Goal: Task Accomplishment & Management: Manage account settings

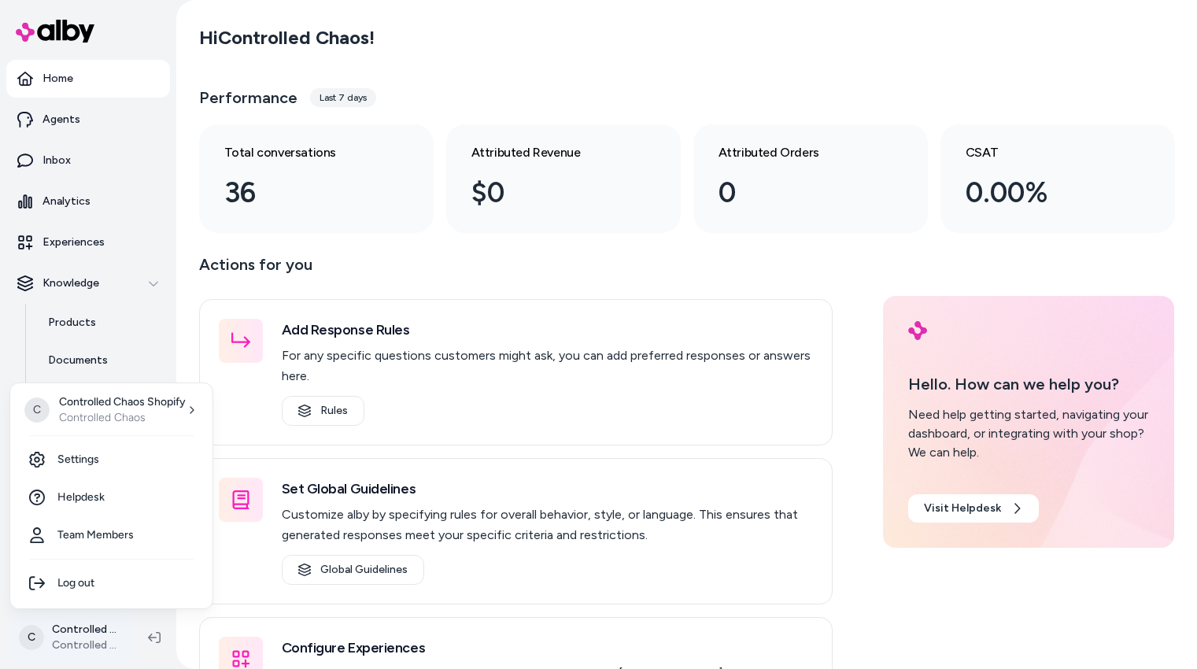
click at [94, 631] on html "Home Agents Inbox Analytics Experiences Knowledge Products Documents Rules Veri…" at bounding box center [598, 334] width 1197 height 669
click at [121, 466] on link "Settings" at bounding box center [112, 460] width 190 height 38
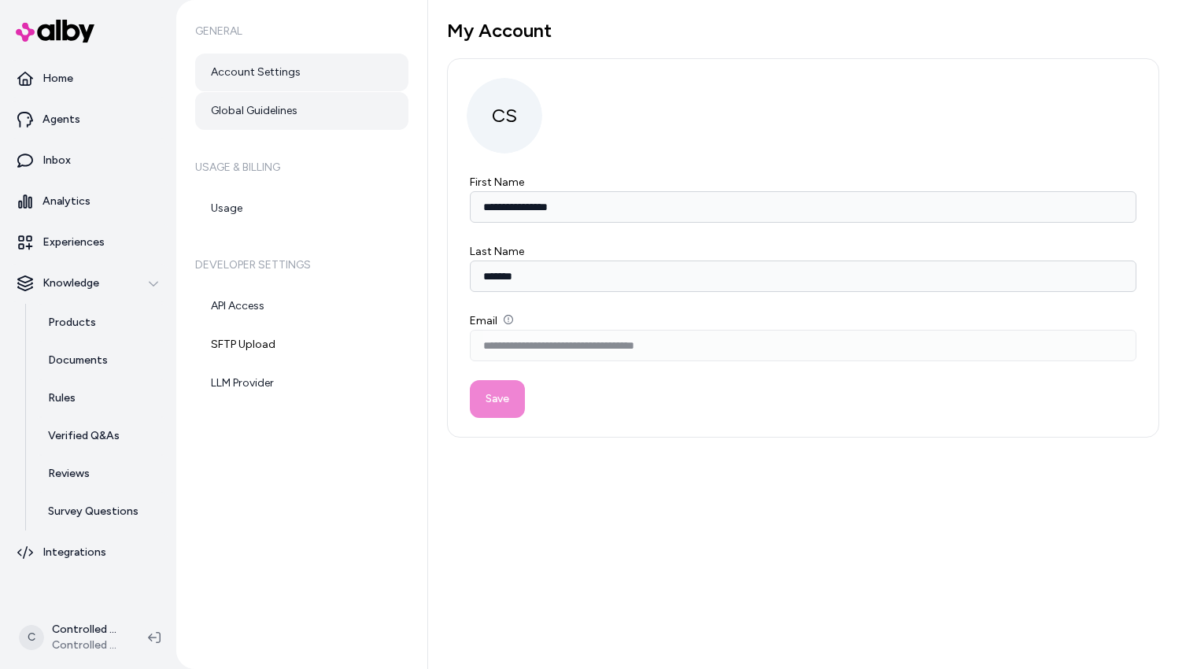
click at [293, 120] on link "Global Guidelines" at bounding box center [301, 111] width 213 height 38
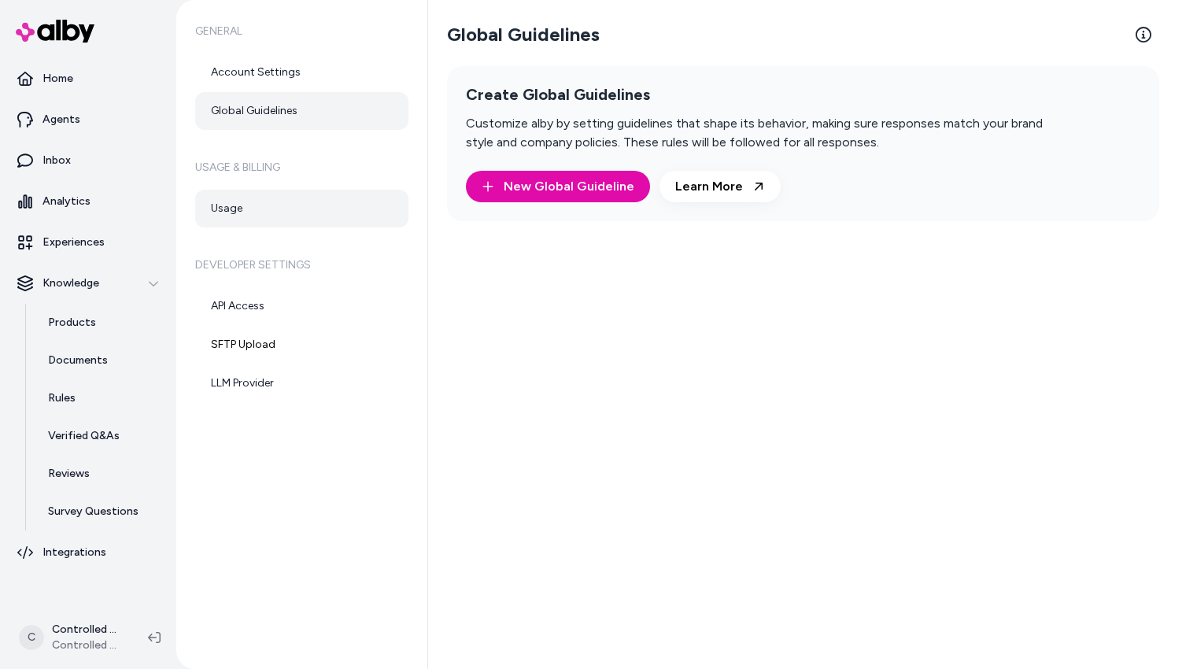
click at [236, 208] on link "Usage" at bounding box center [301, 209] width 213 height 38
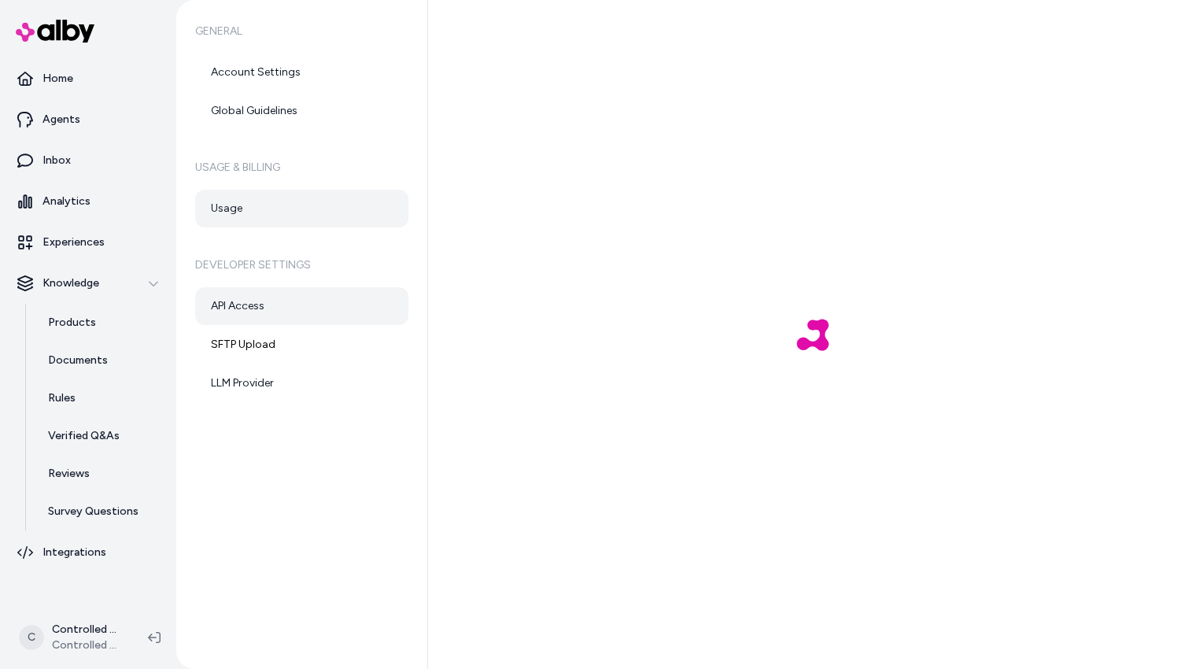
click at [259, 313] on link "API Access" at bounding box center [301, 306] width 213 height 38
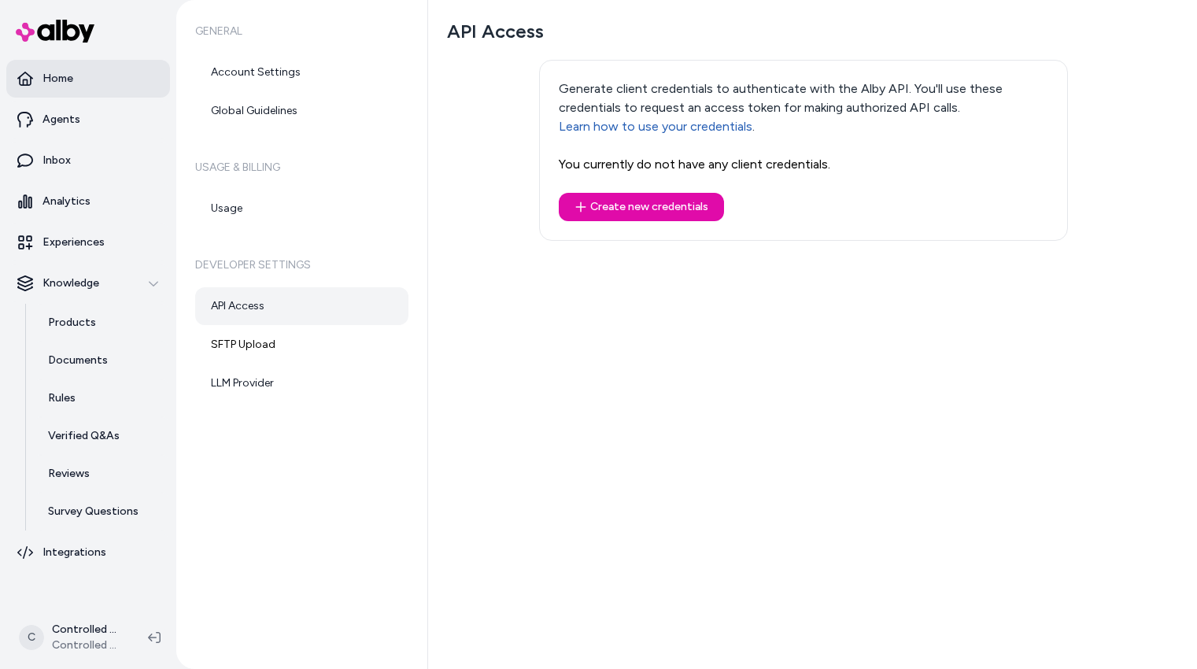
click at [100, 85] on link "Home" at bounding box center [88, 79] width 164 height 38
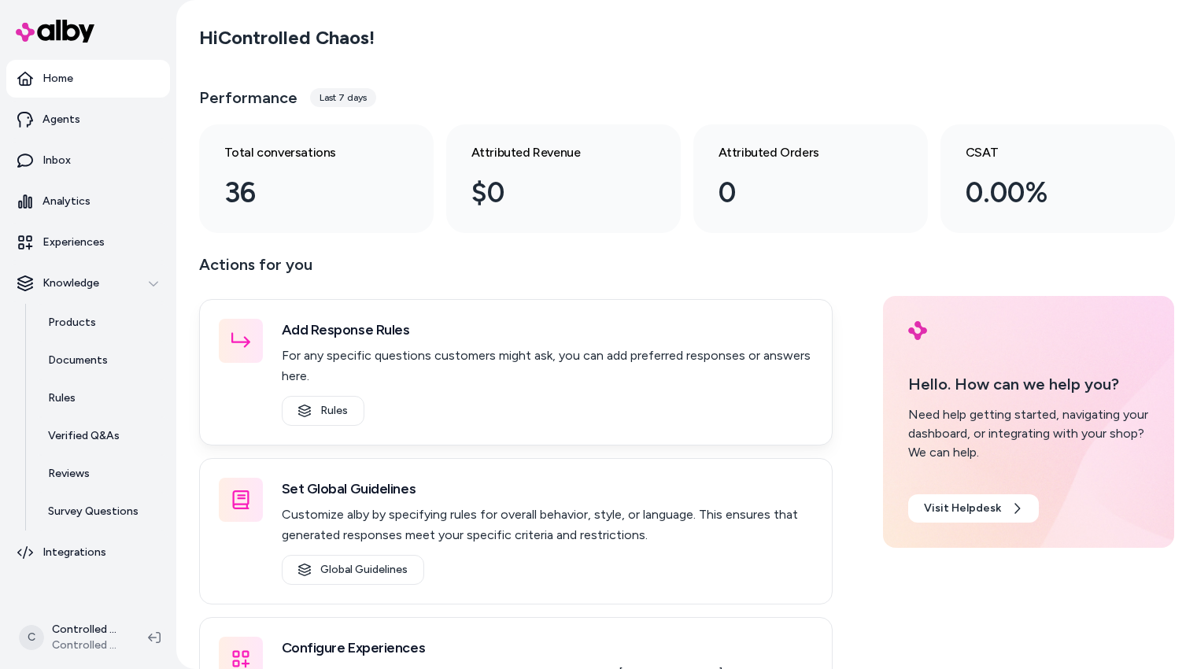
scroll to position [110, 0]
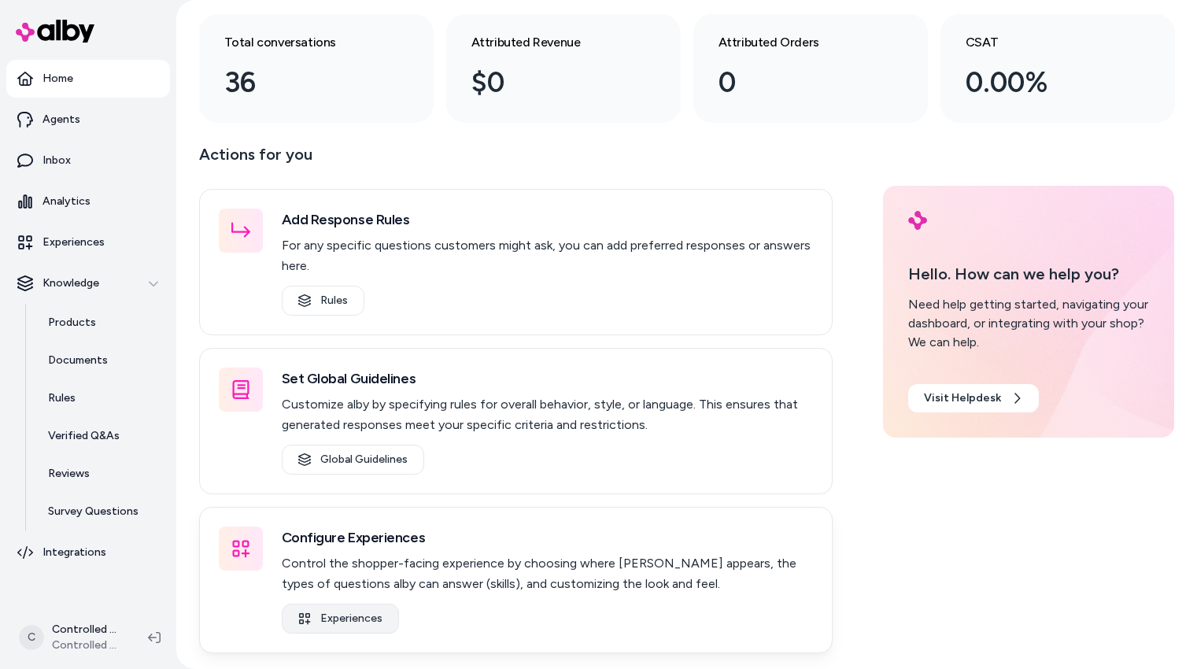
click at [345, 623] on link "Experiences" at bounding box center [340, 618] width 117 height 30
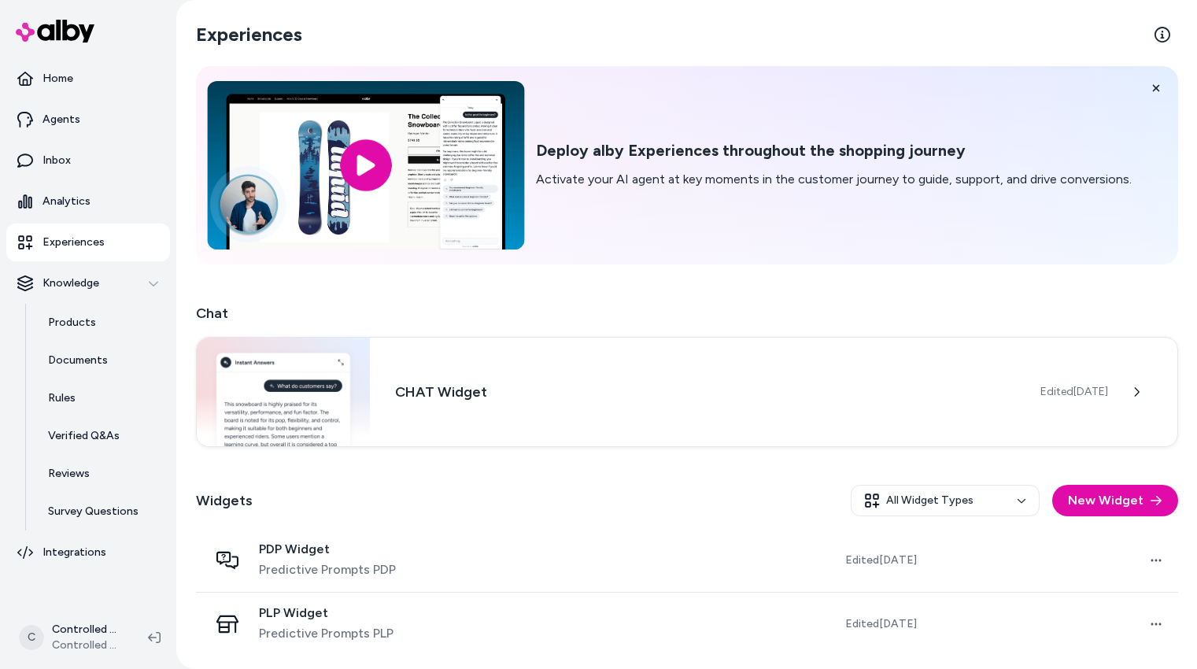
click at [378, 164] on input "image" at bounding box center [365, 165] width 317 height 168
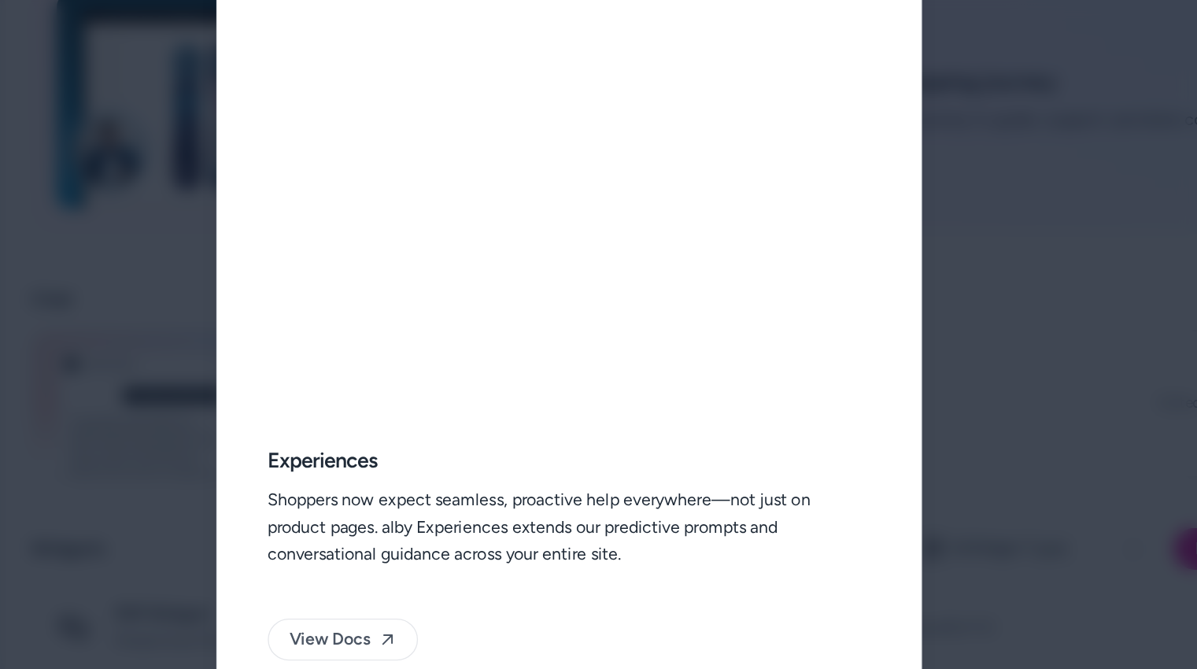
click at [932, 330] on div at bounding box center [598, 334] width 1197 height 669
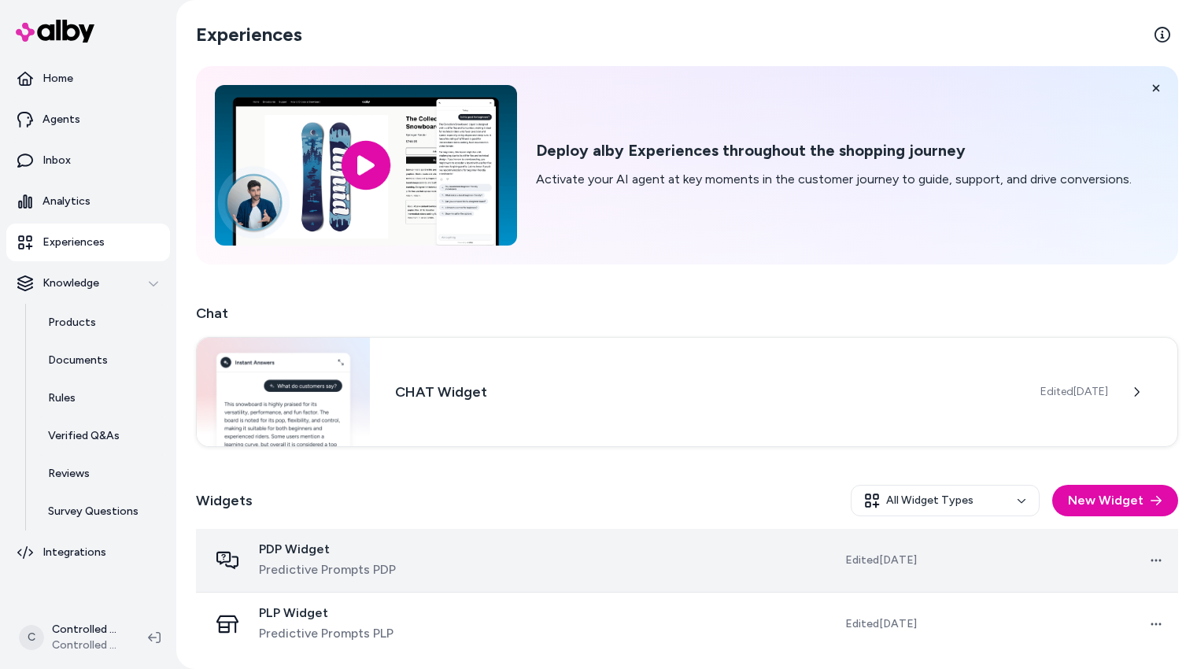
click at [504, 548] on td at bounding box center [602, 561] width 248 height 64
click at [507, 560] on td at bounding box center [602, 561] width 248 height 64
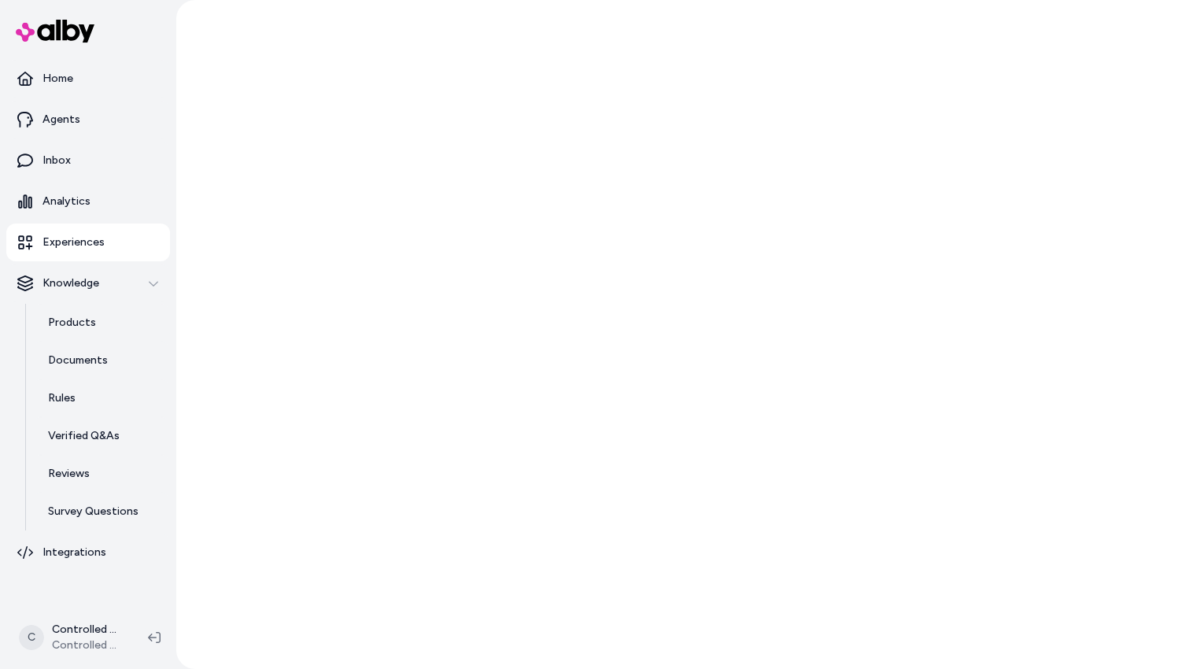
click at [352, 552] on div at bounding box center [686, 334] width 1020 height 669
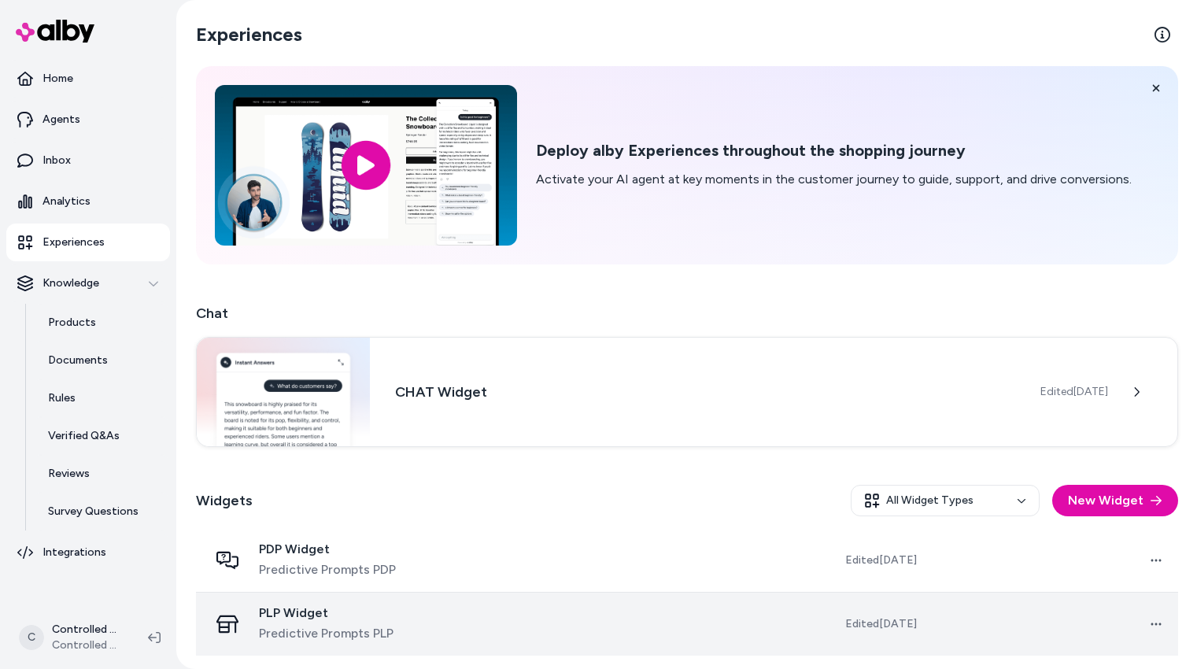
click at [367, 615] on span "PLP Widget" at bounding box center [326, 613] width 135 height 16
click at [338, 617] on span "PLP Widget" at bounding box center [326, 613] width 135 height 16
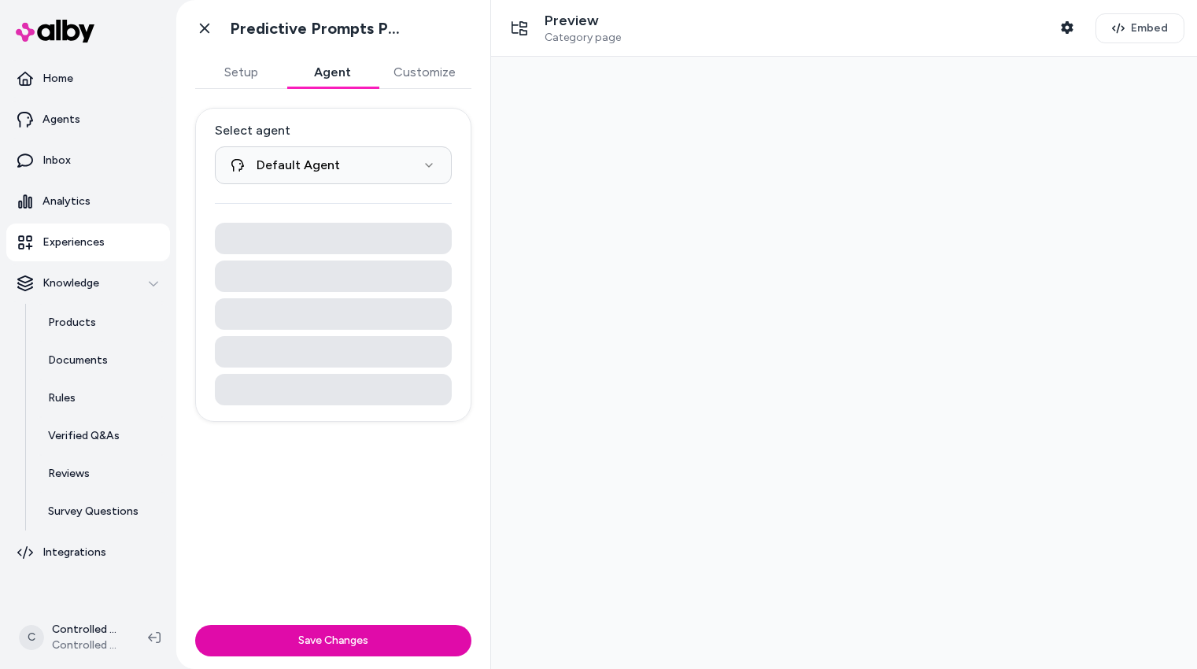
click at [334, 78] on button "Agent" at bounding box center [331, 72] width 91 height 31
click at [403, 73] on button "Customize" at bounding box center [425, 72] width 94 height 31
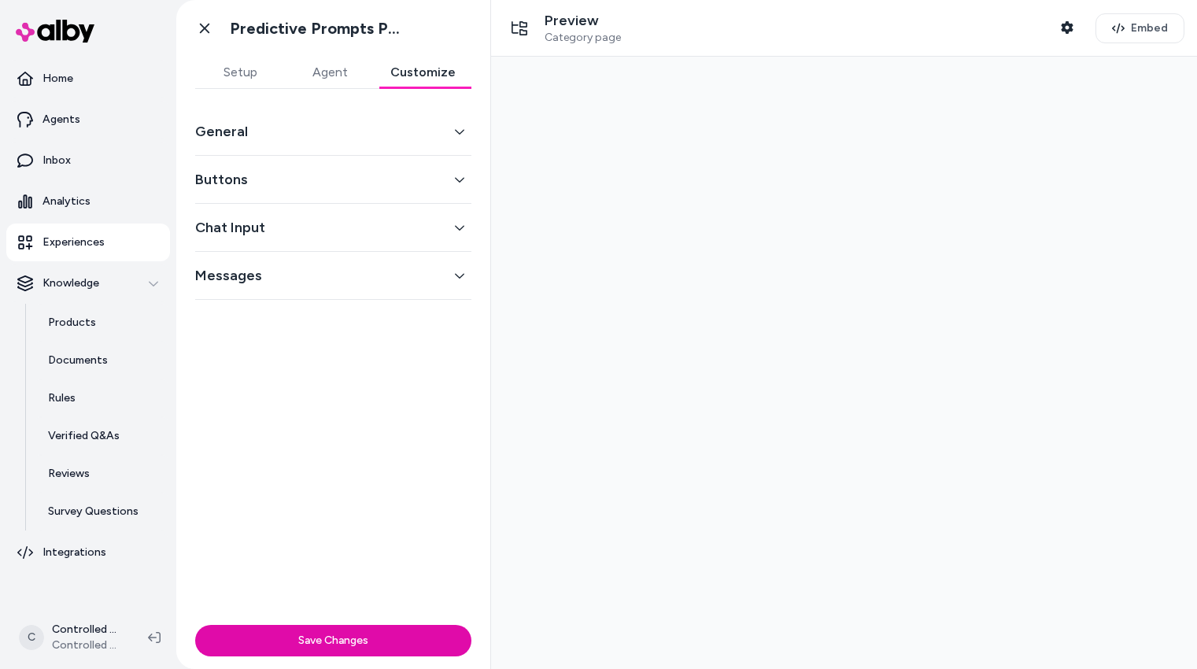
click at [327, 185] on button "Buttons" at bounding box center [333, 179] width 276 height 22
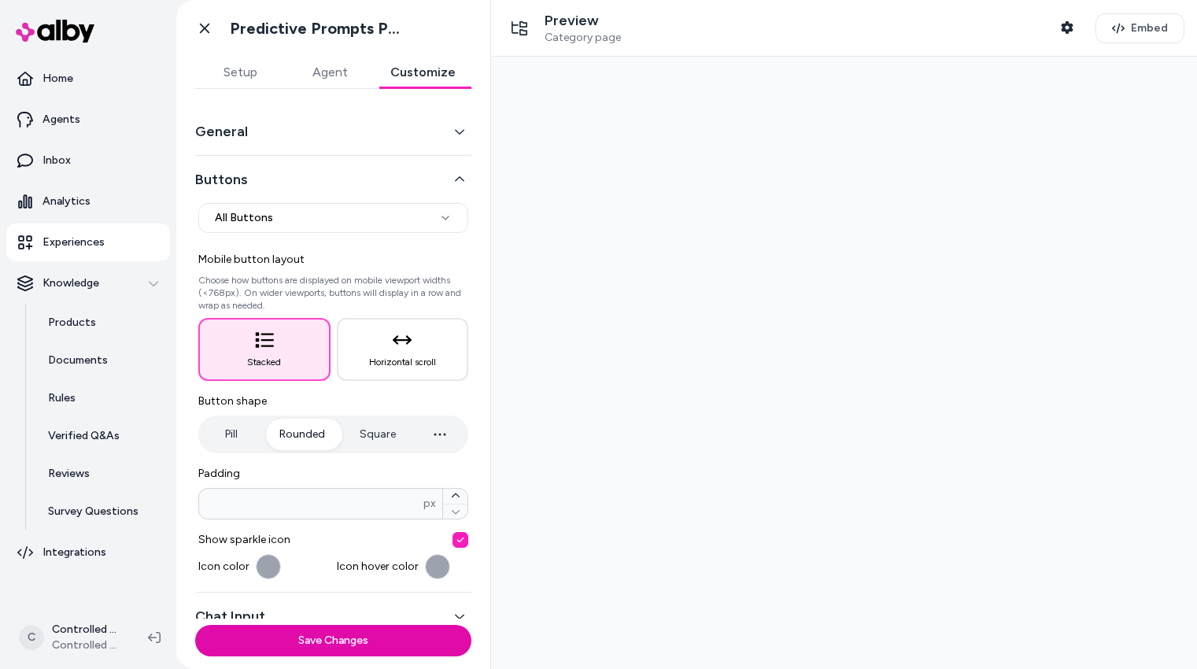
scroll to position [70, 0]
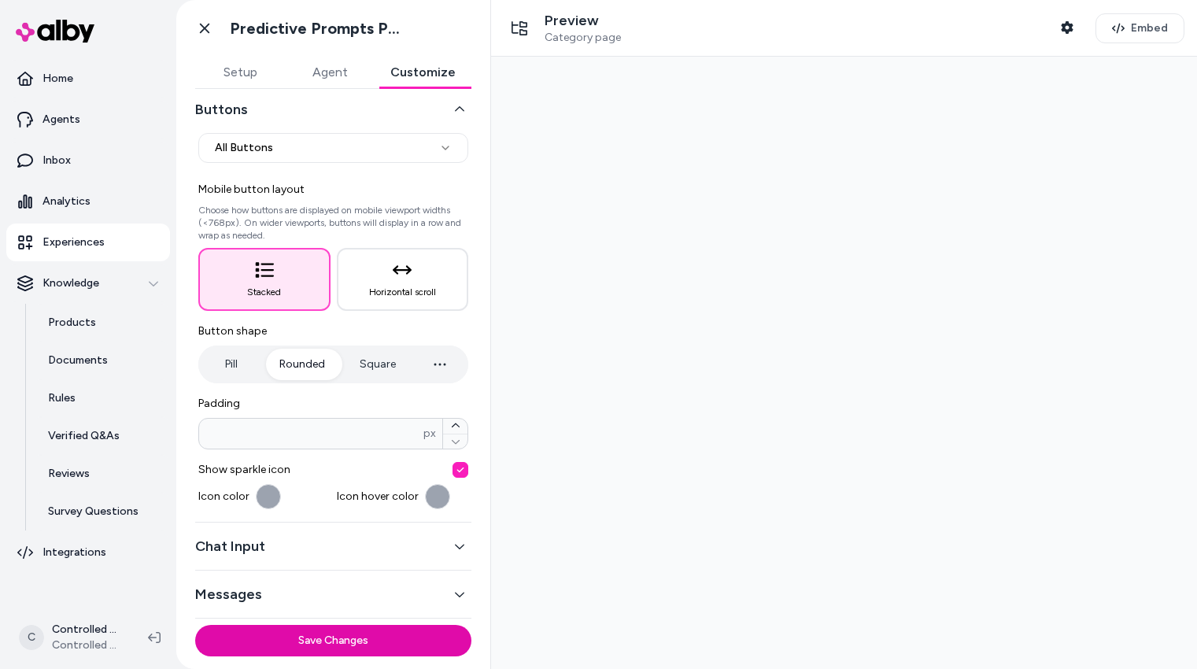
click at [371, 372] on button "Square" at bounding box center [378, 364] width 68 height 31
click at [320, 370] on button "Rounded" at bounding box center [302, 364] width 77 height 31
click at [252, 369] on button "Pill" at bounding box center [230, 364] width 59 height 31
click at [304, 367] on button "Rounded" at bounding box center [302, 364] width 77 height 31
click at [371, 363] on button "Square" at bounding box center [378, 364] width 68 height 31
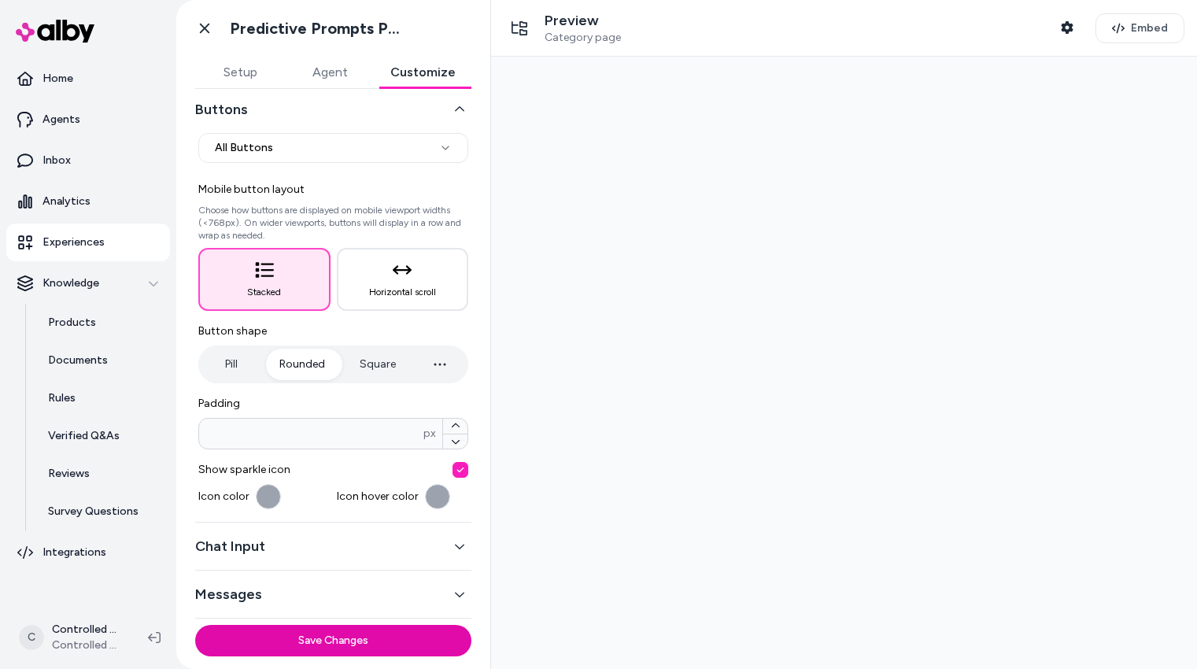
click at [312, 360] on button "Rounded" at bounding box center [302, 364] width 77 height 31
click at [323, 588] on button "Messages" at bounding box center [333, 594] width 276 height 22
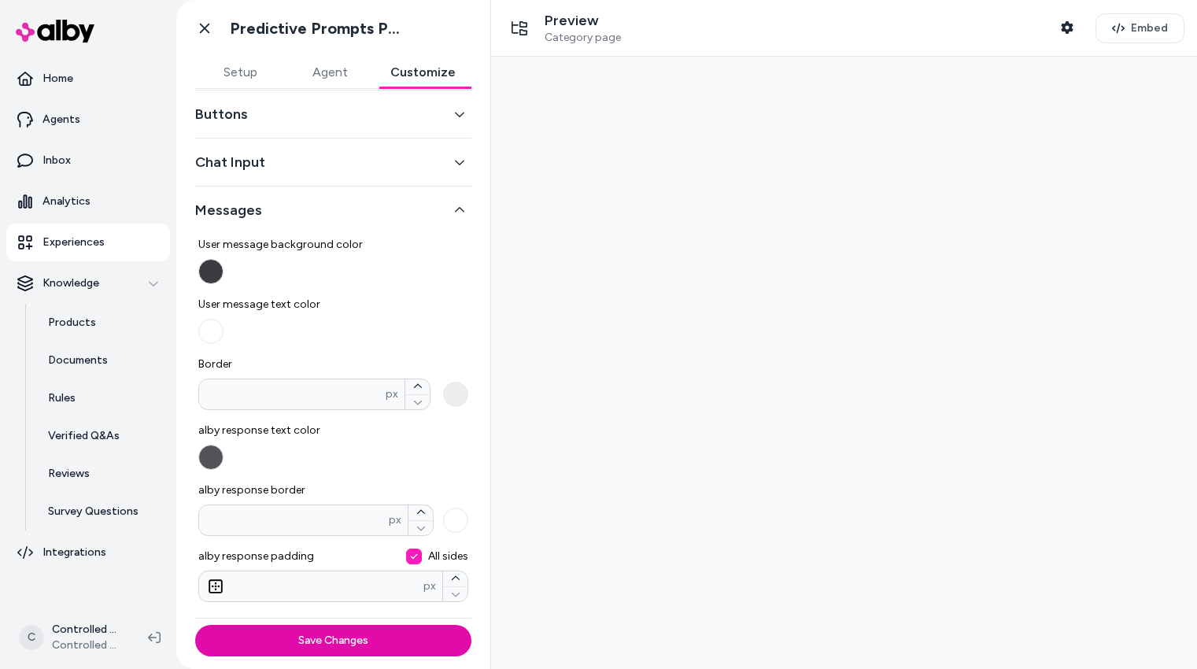
scroll to position [65, 0]
click at [445, 208] on button "Messages" at bounding box center [333, 210] width 276 height 22
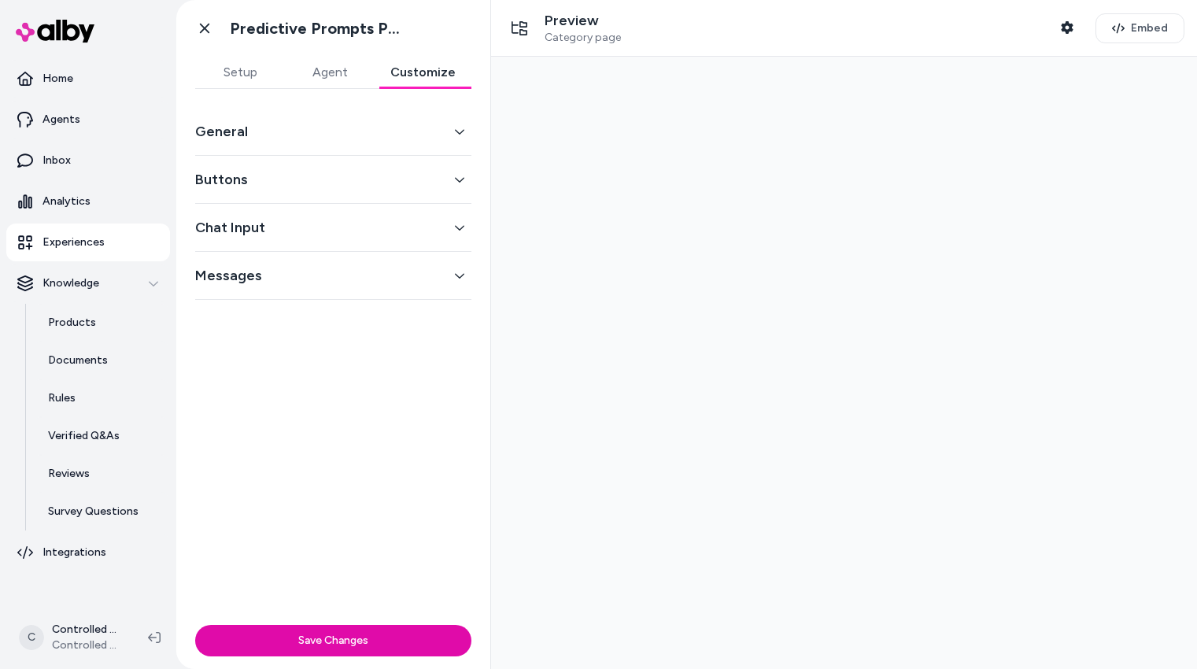
click at [426, 223] on button "Chat Input" at bounding box center [333, 227] width 276 height 22
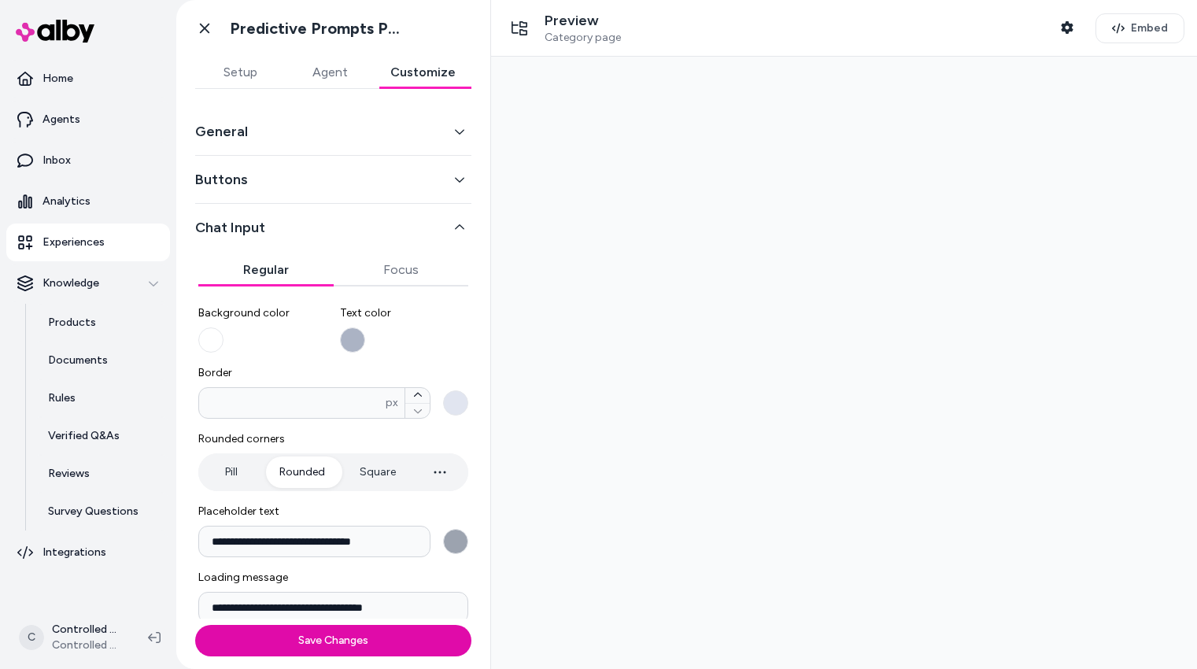
click at [426, 223] on button "Chat Input" at bounding box center [333, 227] width 276 height 22
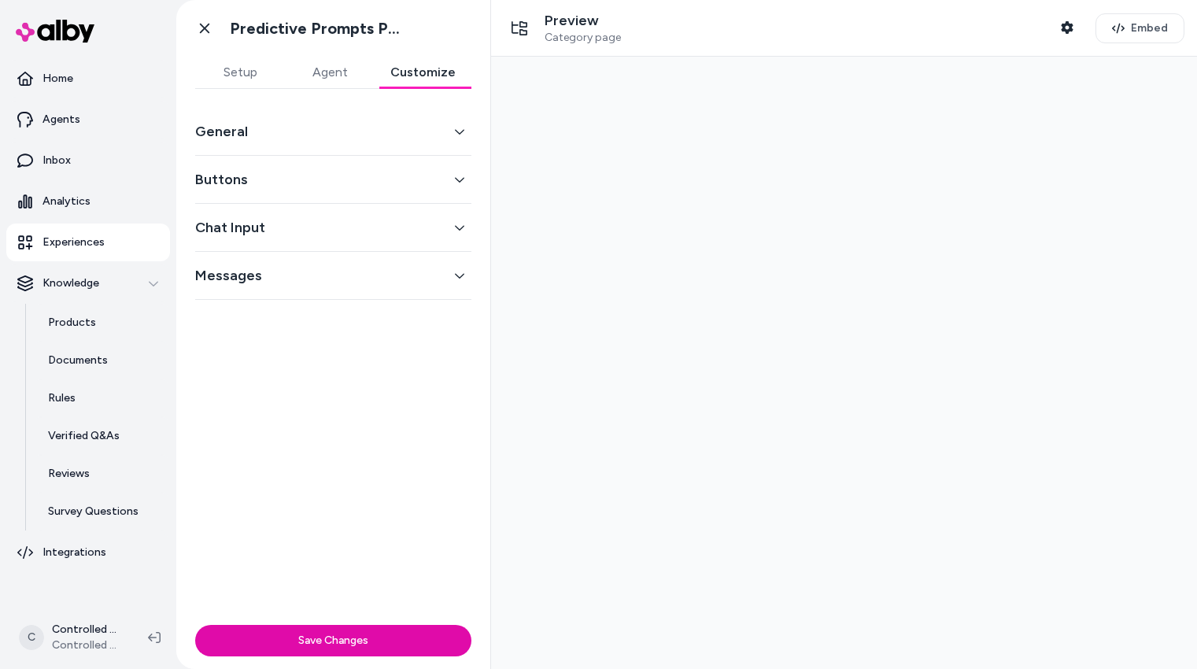
click at [415, 179] on button "Buttons" at bounding box center [333, 179] width 276 height 22
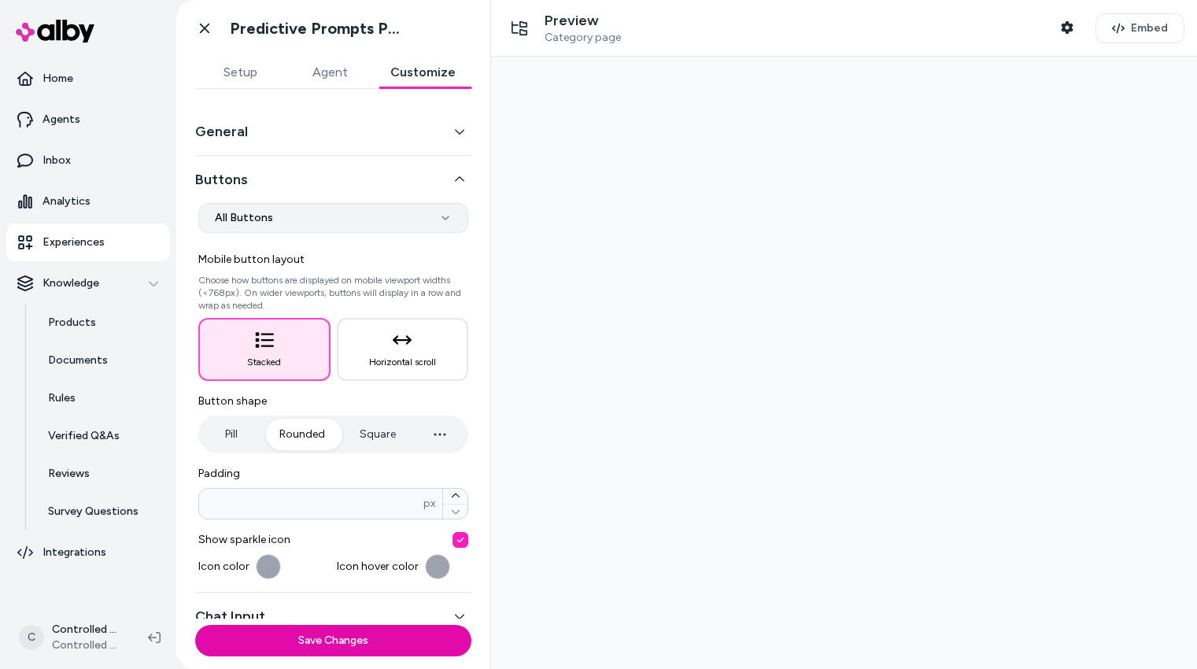
click at [413, 220] on html "**********" at bounding box center [598, 334] width 1197 height 669
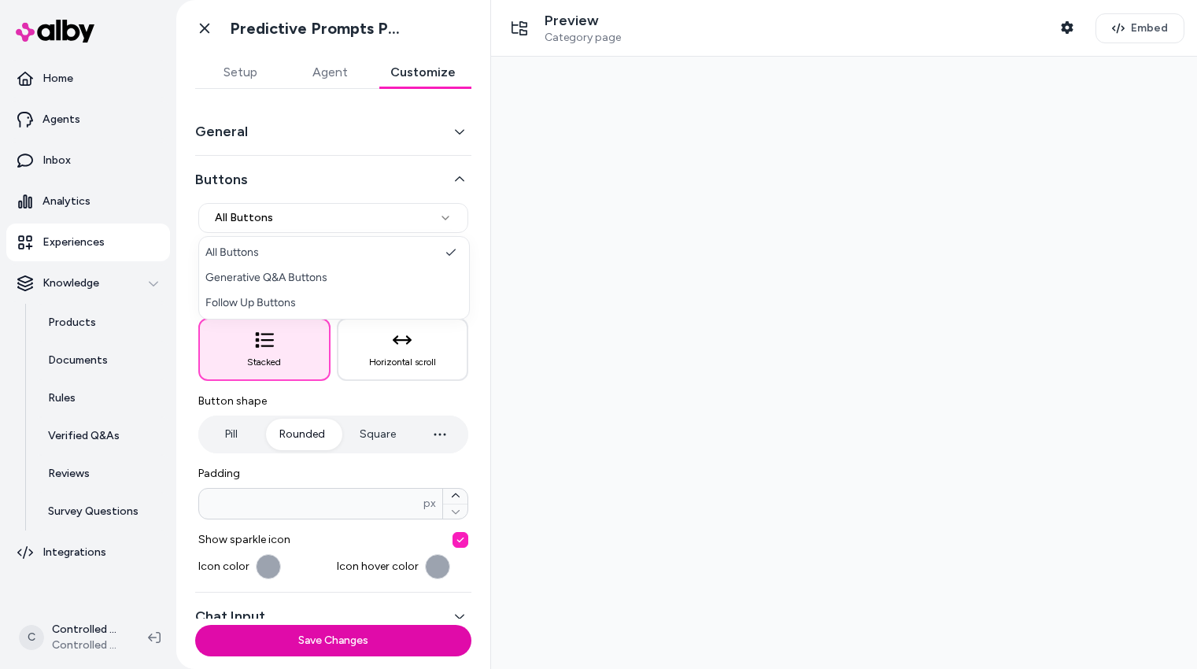
click at [576, 218] on html "**********" at bounding box center [598, 334] width 1197 height 669
